Goal: Task Accomplishment & Management: Manage account settings

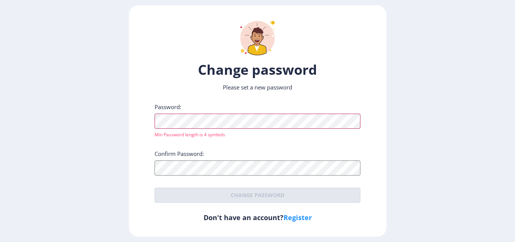
click at [77, 121] on ngx-reset-password-page "Change password Please set a new password Password: Min Password length is 4 sy…" at bounding box center [257, 120] width 515 height 231
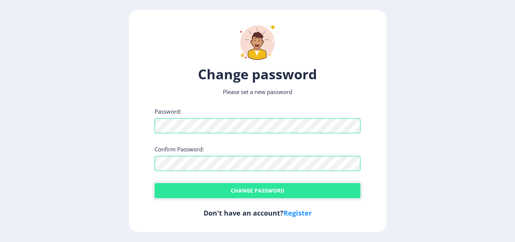
click at [306, 184] on button "Change password" at bounding box center [258, 190] width 206 height 15
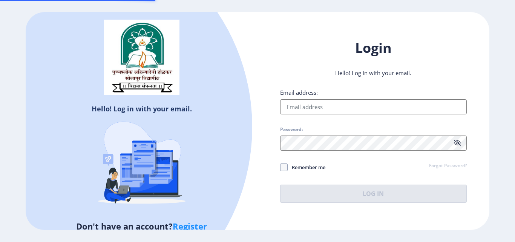
type input "[EMAIL_ADDRESS][DOMAIN_NAME]"
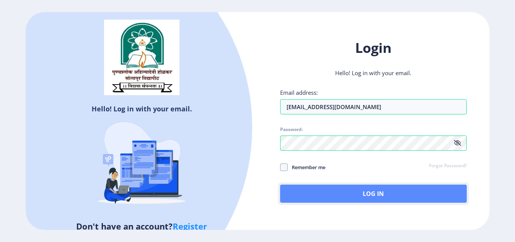
click at [337, 194] on button "Log In" at bounding box center [373, 193] width 187 height 18
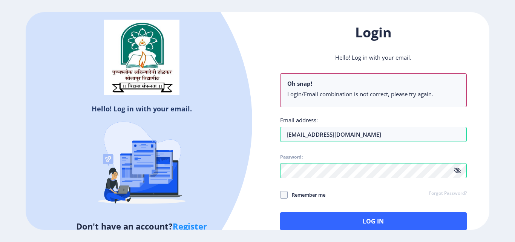
click at [460, 171] on icon at bounding box center [457, 170] width 7 height 6
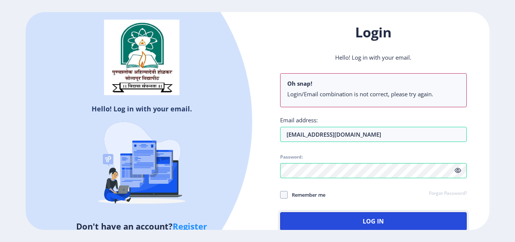
click at [388, 214] on button "Log In" at bounding box center [373, 221] width 187 height 18
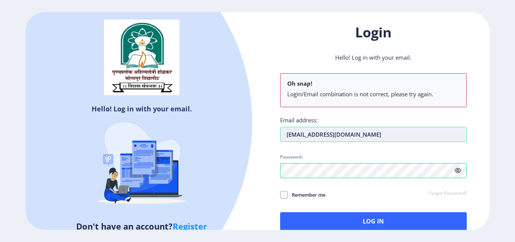
click at [381, 135] on input "[EMAIL_ADDRESS][DOMAIN_NAME]" at bounding box center [373, 134] width 187 height 15
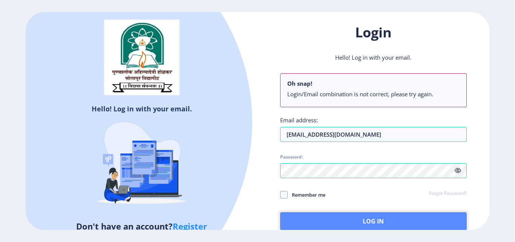
click at [333, 219] on button "Log In" at bounding box center [373, 221] width 187 height 18
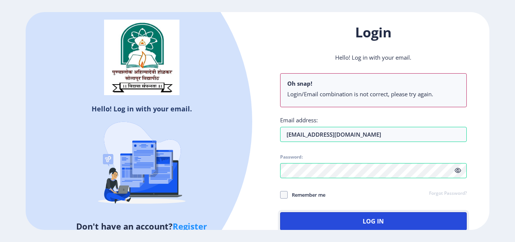
click at [332, 220] on button "Log In" at bounding box center [373, 221] width 187 height 18
